Goal: Information Seeking & Learning: Learn about a topic

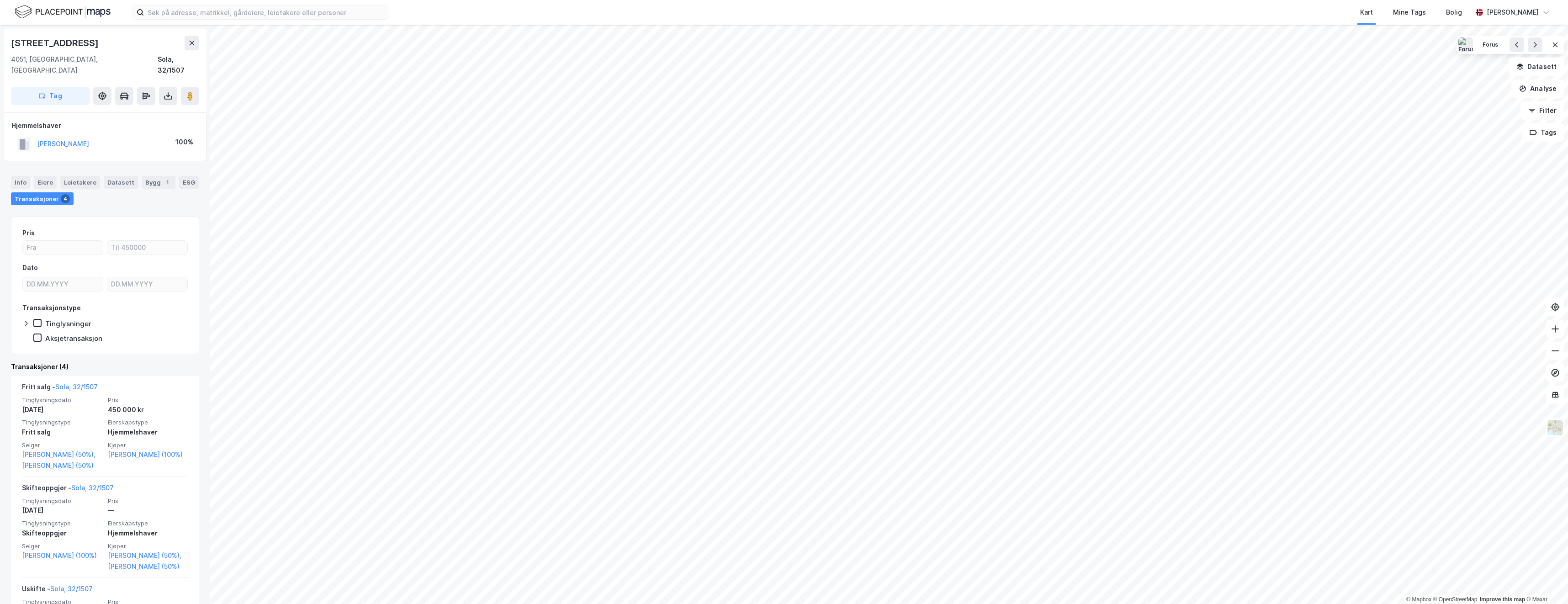
click at [444, 262] on div "© Mapbox © OpenStreetMap Improve this map © Maxar [STREET_ADDRESS], [GEOGRAPHIC…" at bounding box center [784, 315] width 1568 height 580
click at [413, 279] on div "© Mapbox © OpenStreetMap Improve this map © Maxar [STREET_ADDRESS], [GEOGRAPHIC…" at bounding box center [784, 315] width 1568 height 580
click at [191, 91] on image at bounding box center [190, 96] width 5 height 9
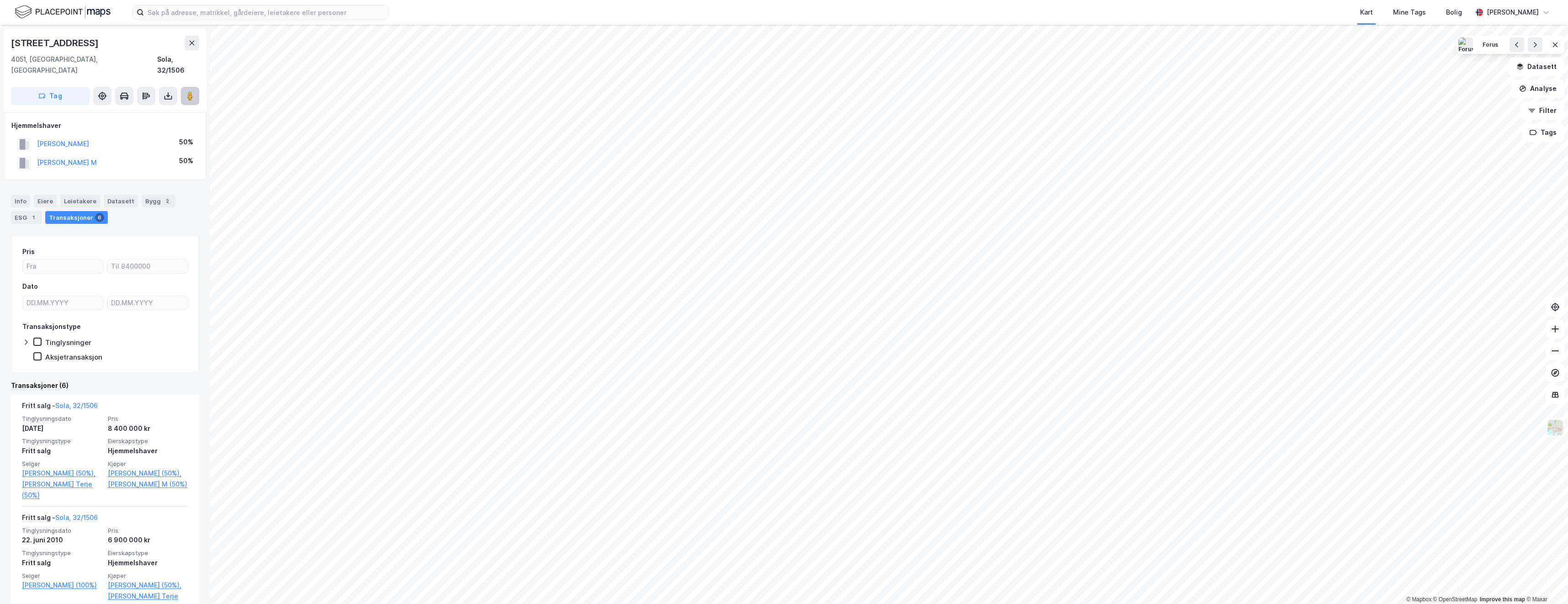
click at [192, 91] on image at bounding box center [190, 96] width 5 height 9
